Goal: Task Accomplishment & Management: Use online tool/utility

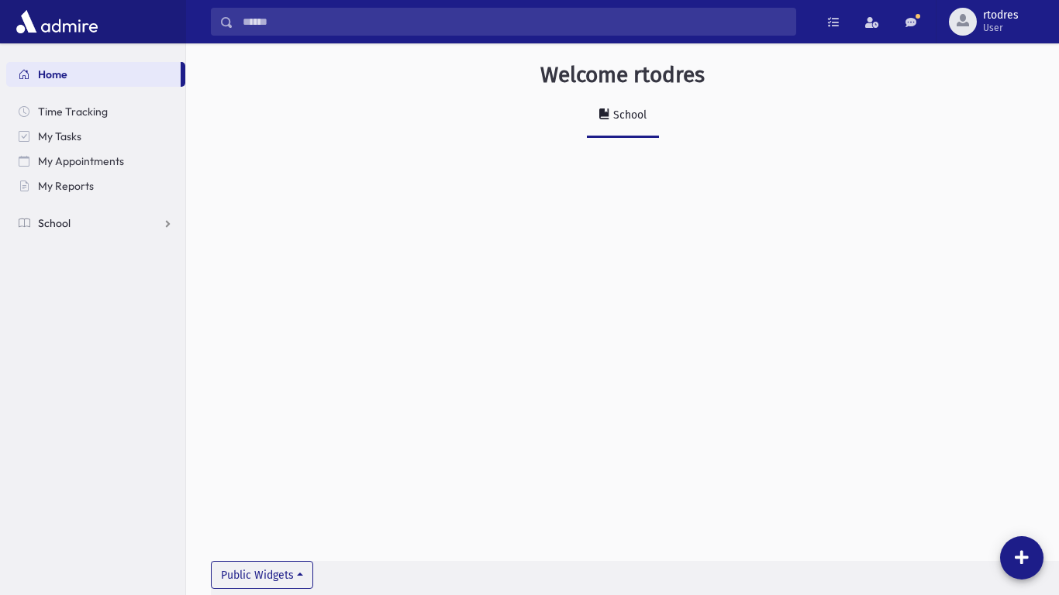
click at [74, 224] on link "School" at bounding box center [95, 223] width 179 height 25
click at [97, 266] on span "Attendance" at bounding box center [75, 273] width 57 height 14
click at [107, 290] on link "Entry" at bounding box center [95, 297] width 179 height 25
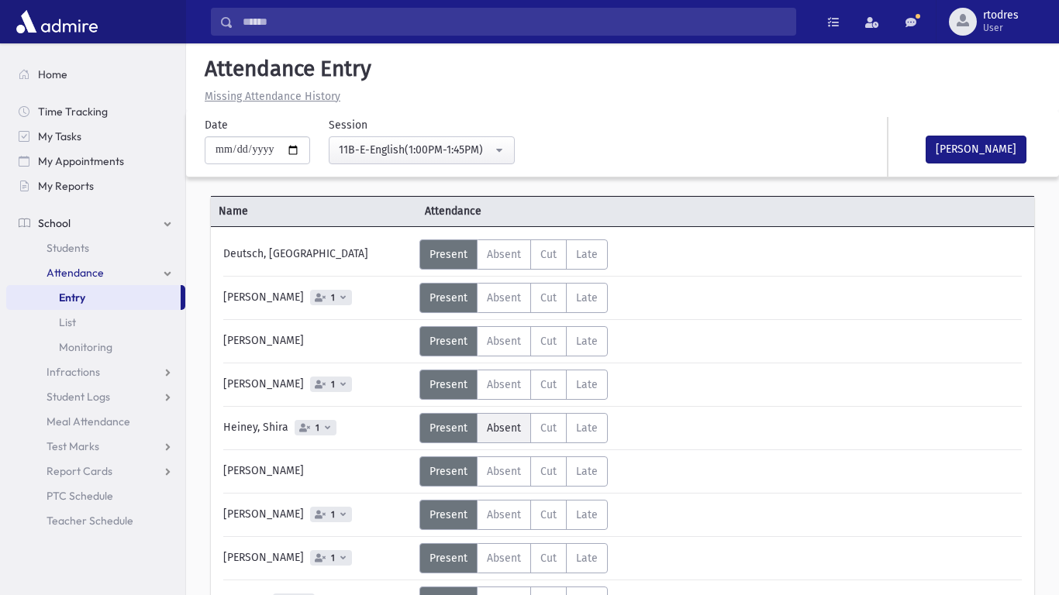
click at [502, 423] on span "Absent" at bounding box center [504, 428] width 34 height 13
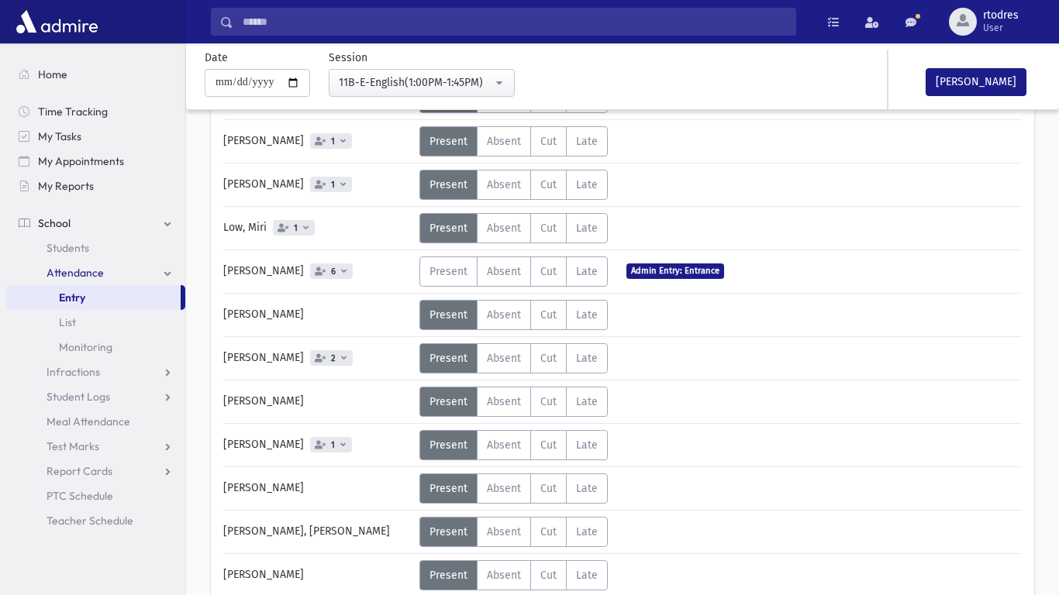
scroll to position [375, 0]
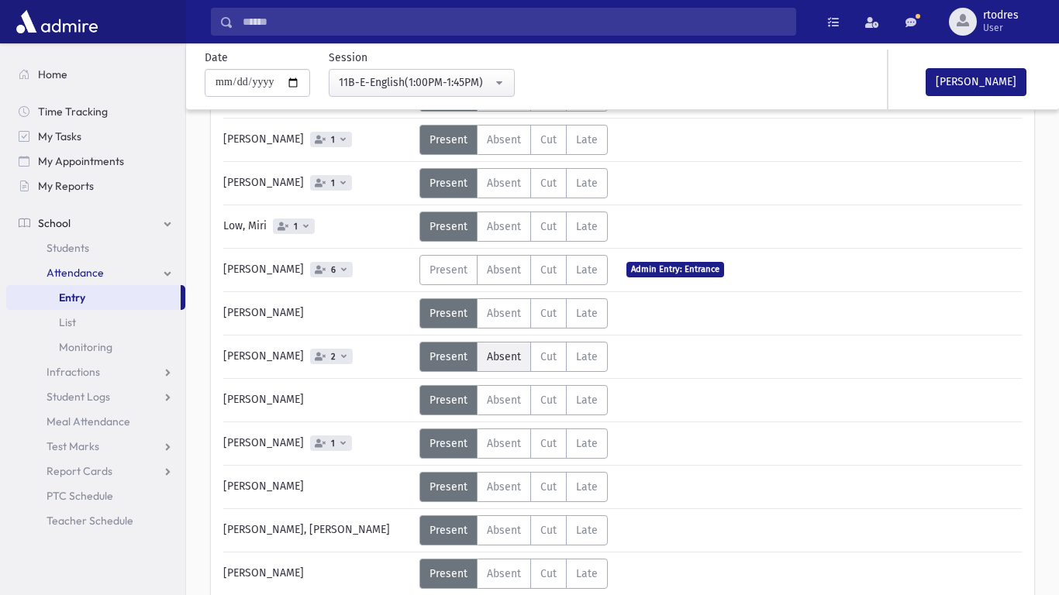
click at [481, 359] on label "Absent A" at bounding box center [504, 357] width 54 height 30
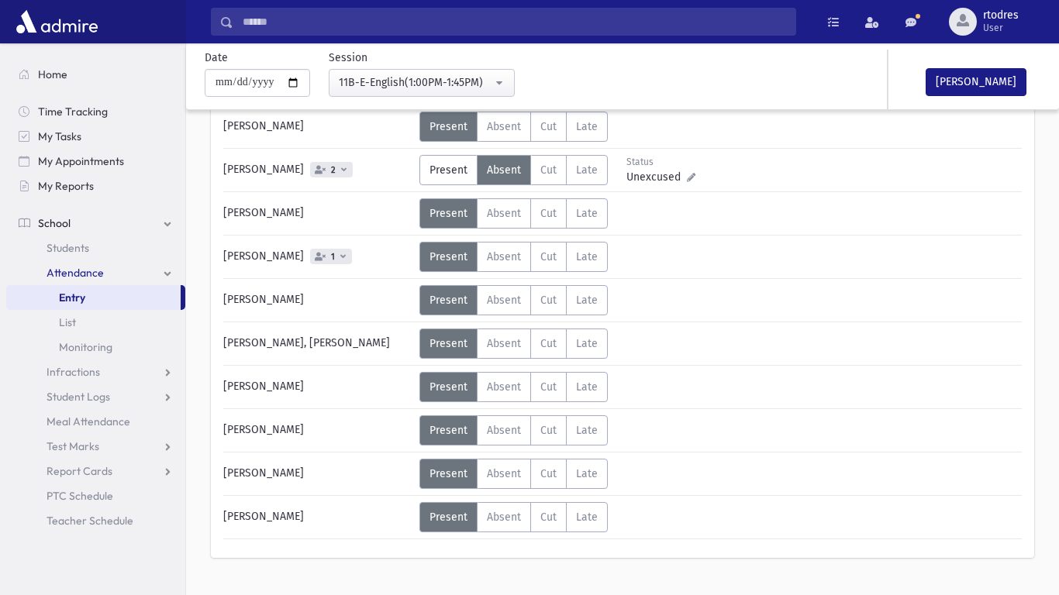
scroll to position [594, 0]
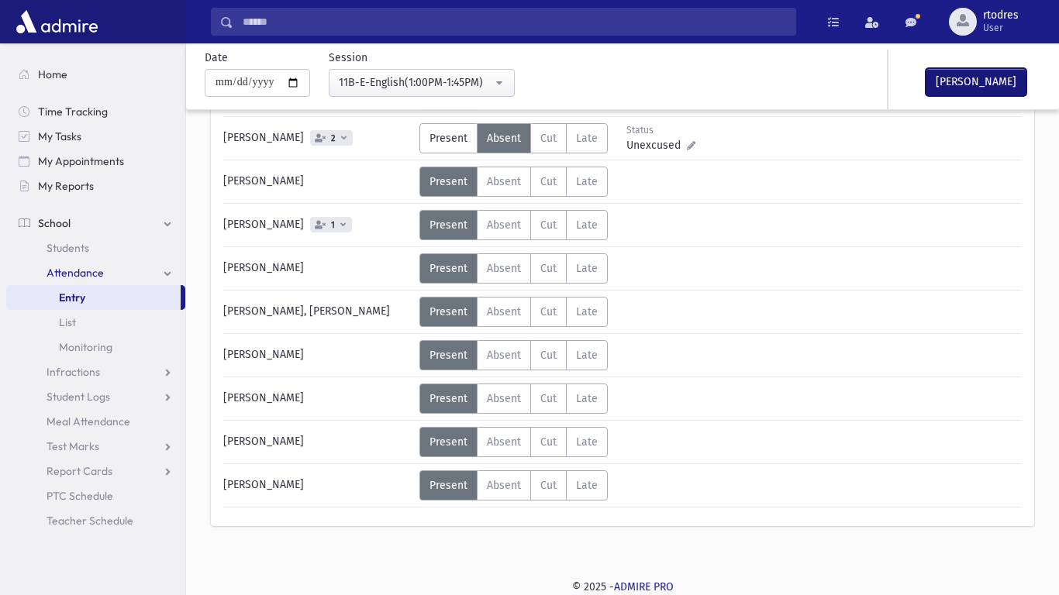
click at [1005, 75] on button "[PERSON_NAME]" at bounding box center [976, 82] width 101 height 28
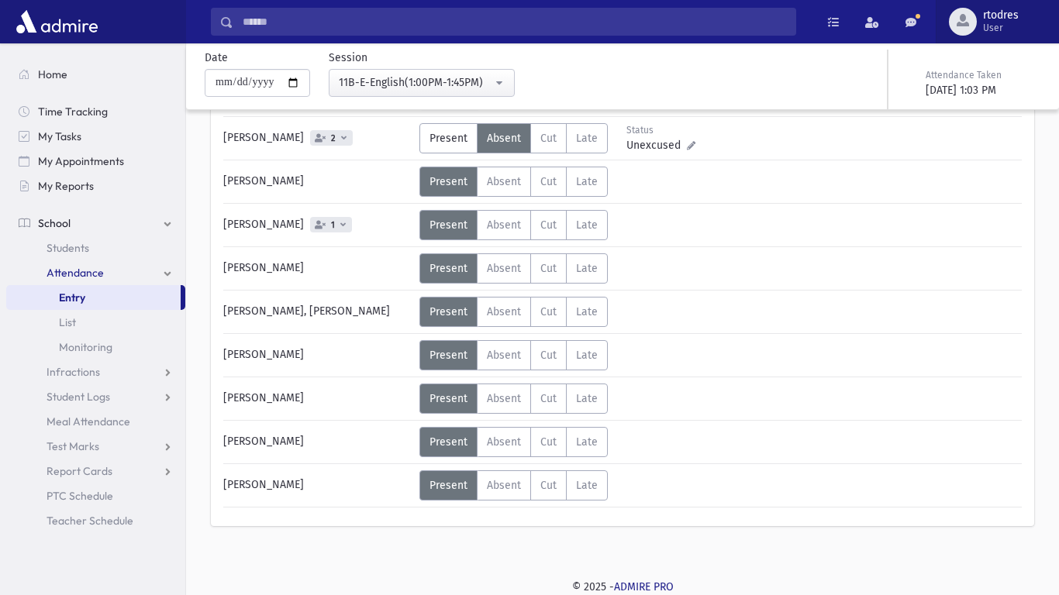
click at [1005, 9] on span "rtodres" at bounding box center [1001, 15] width 36 height 12
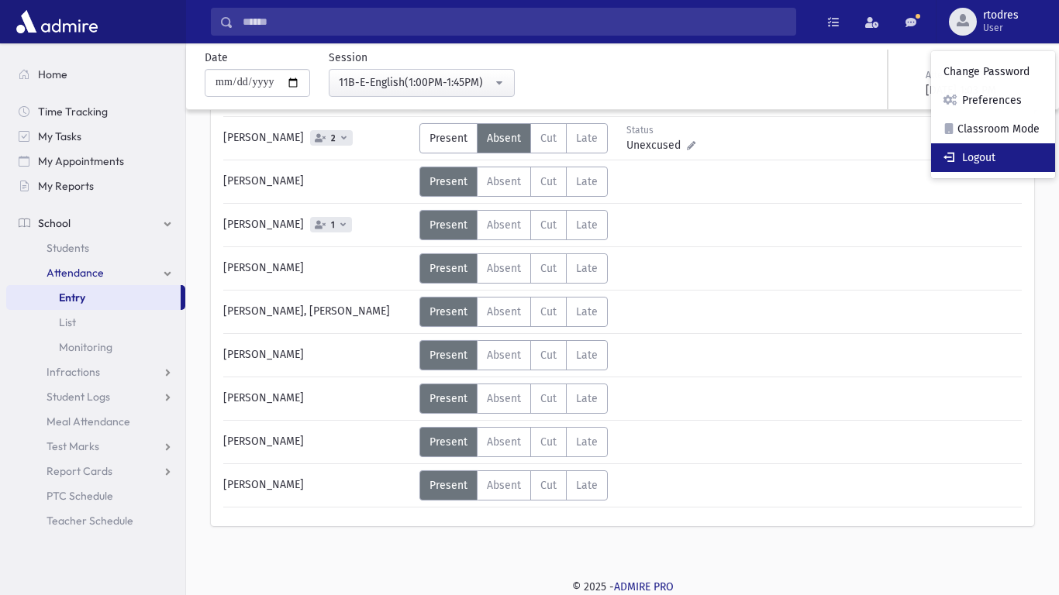
click at [961, 150] on link "Logout" at bounding box center [993, 157] width 124 height 29
